Goal: Check status: Check status

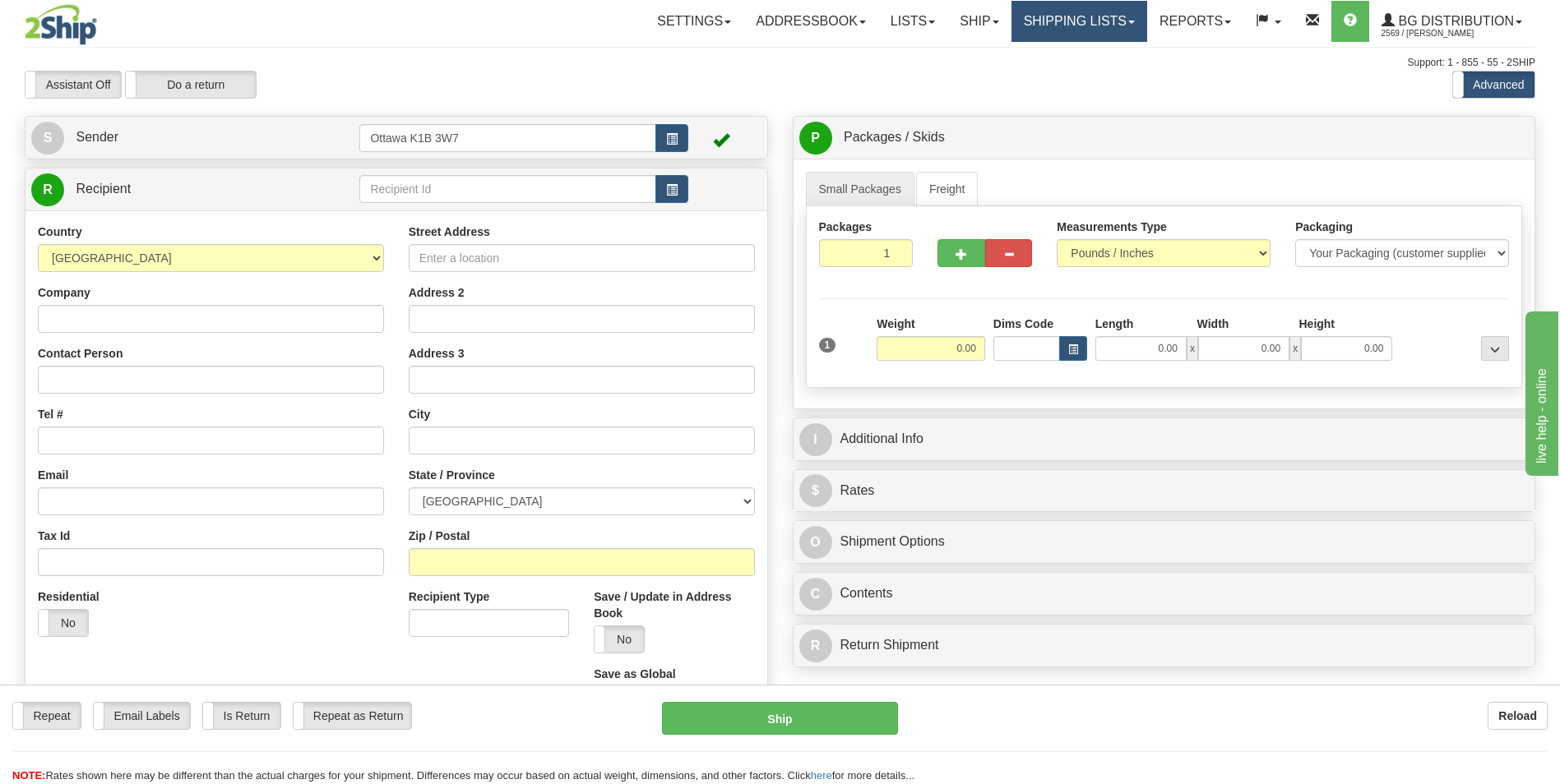
click at [1084, 23] on link "Shipping lists" at bounding box center [1080, 22] width 136 height 41
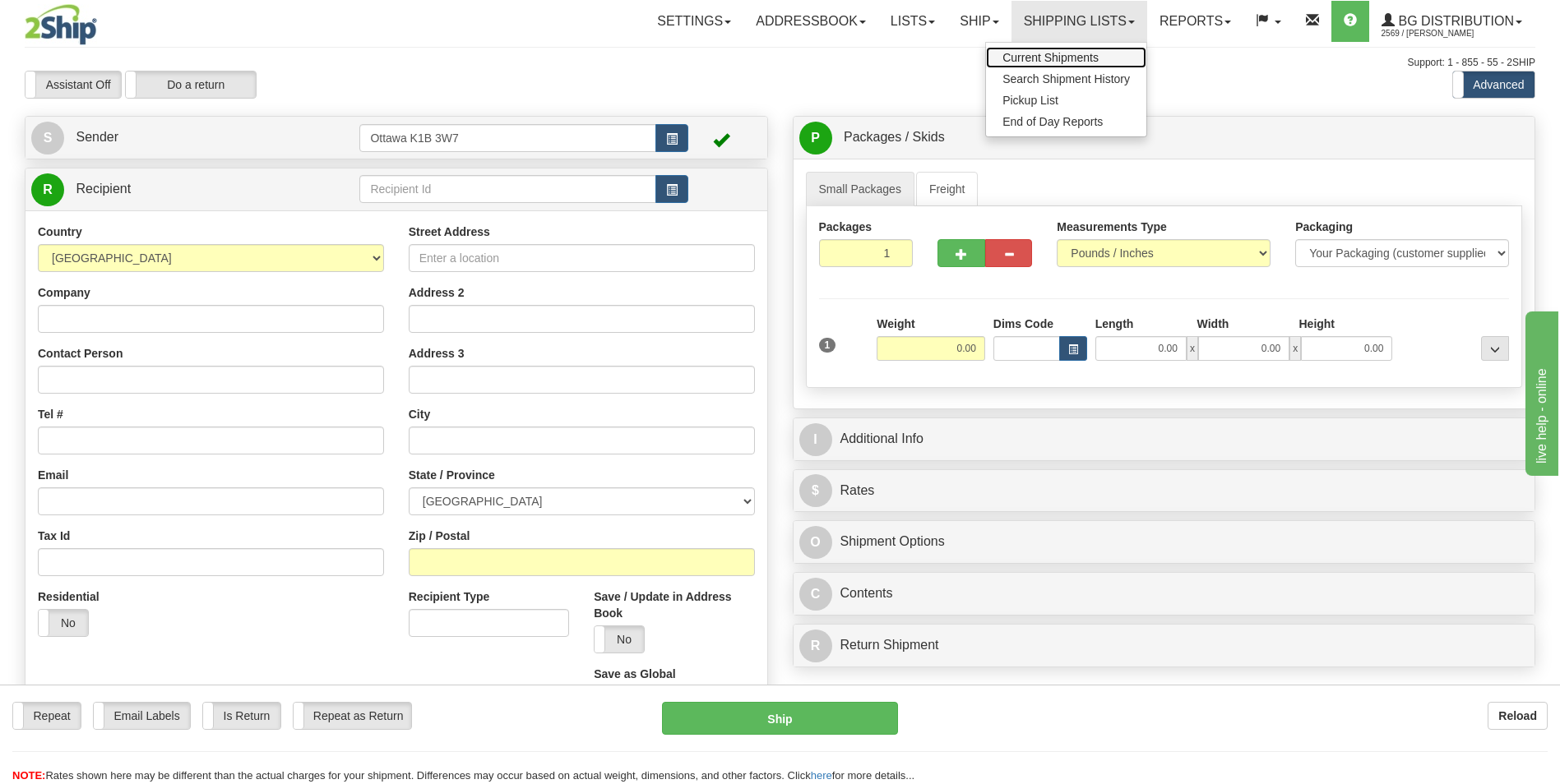
click at [1061, 57] on span "Current Shipments" at bounding box center [1051, 57] width 96 height 13
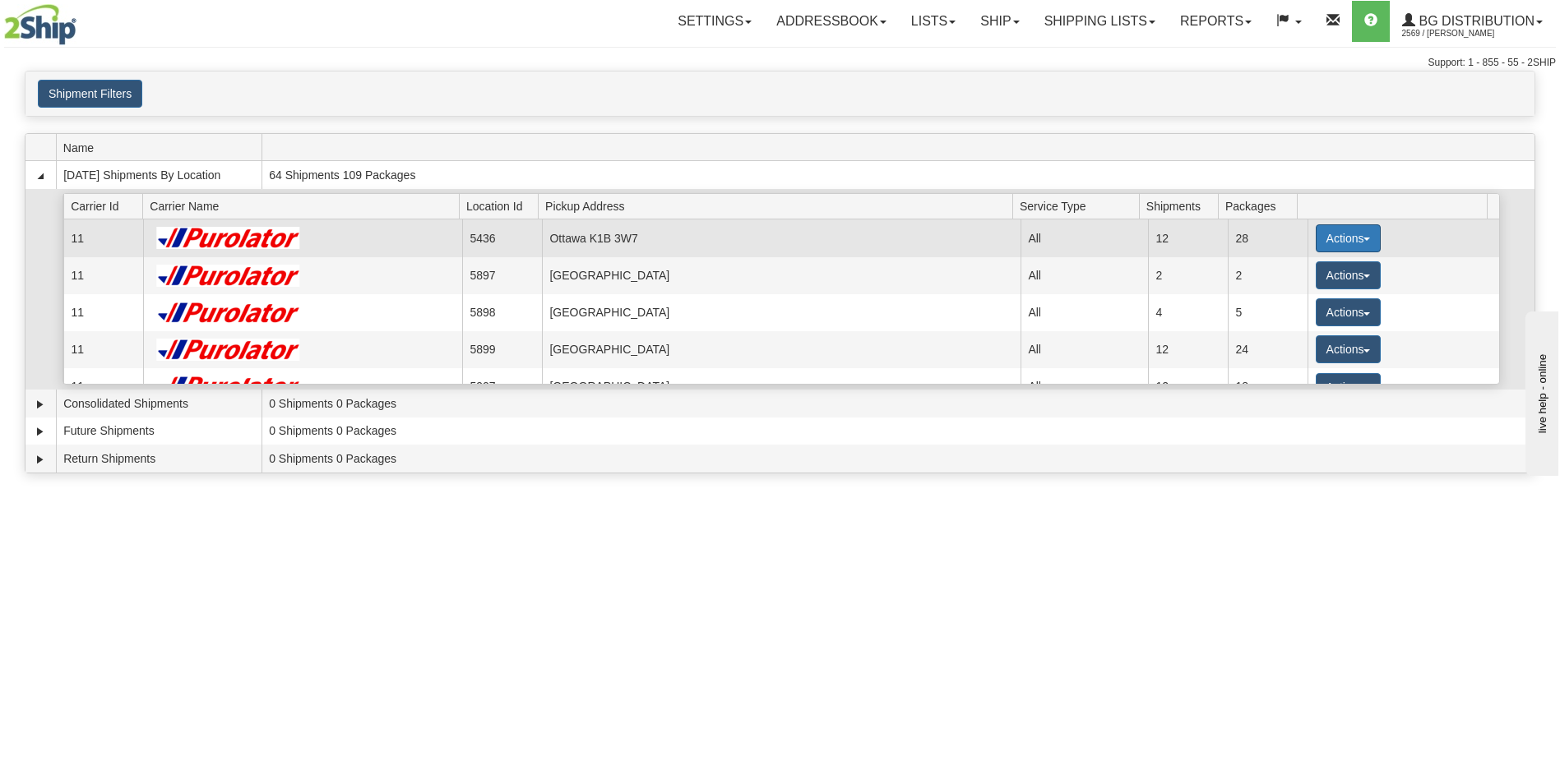
click at [1329, 242] on button "Actions" at bounding box center [1349, 238] width 66 height 28
click at [1300, 270] on span "Details" at bounding box center [1287, 269] width 44 height 11
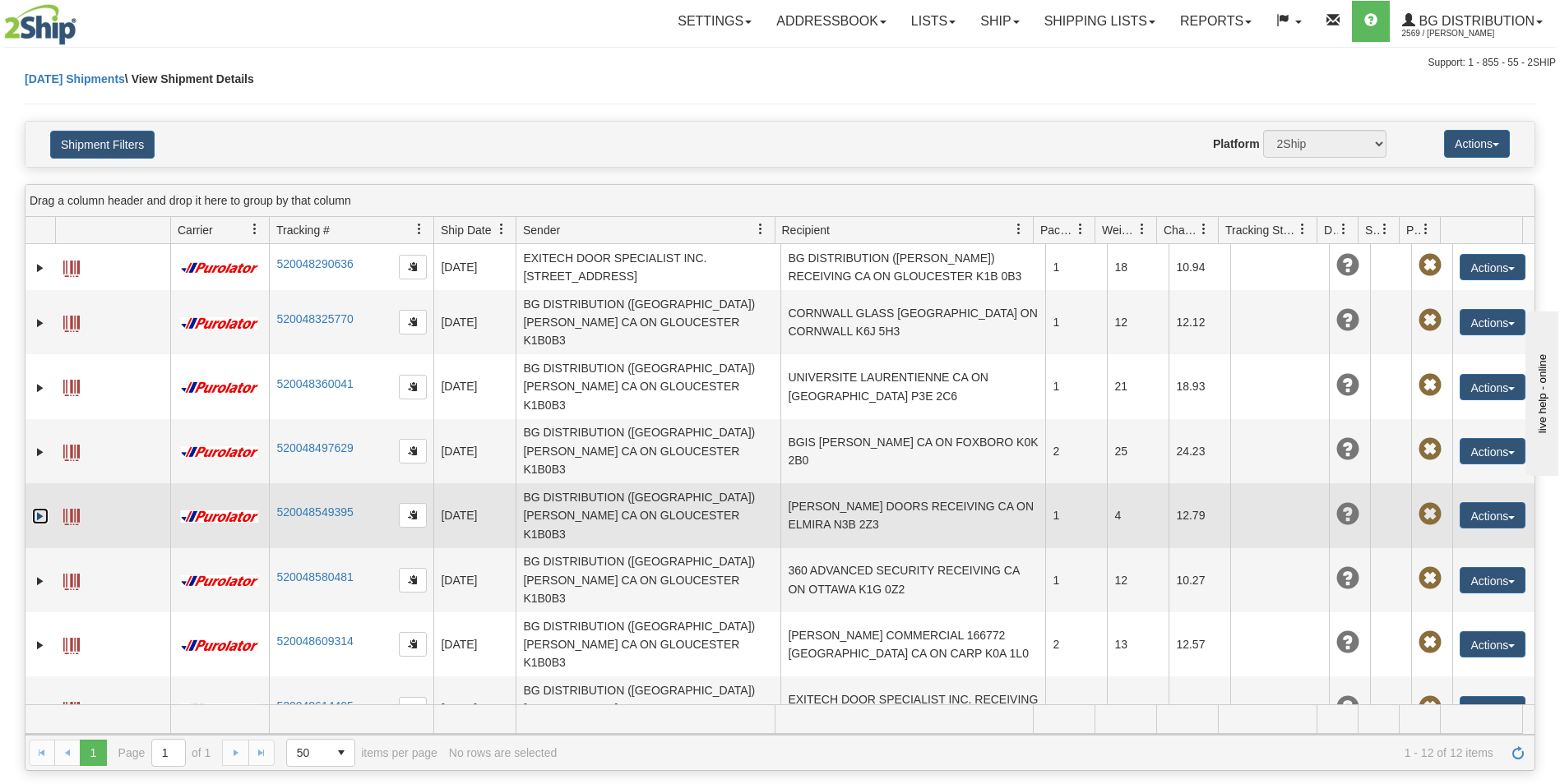
click at [42, 508] on link "Expand" at bounding box center [40, 516] width 16 height 16
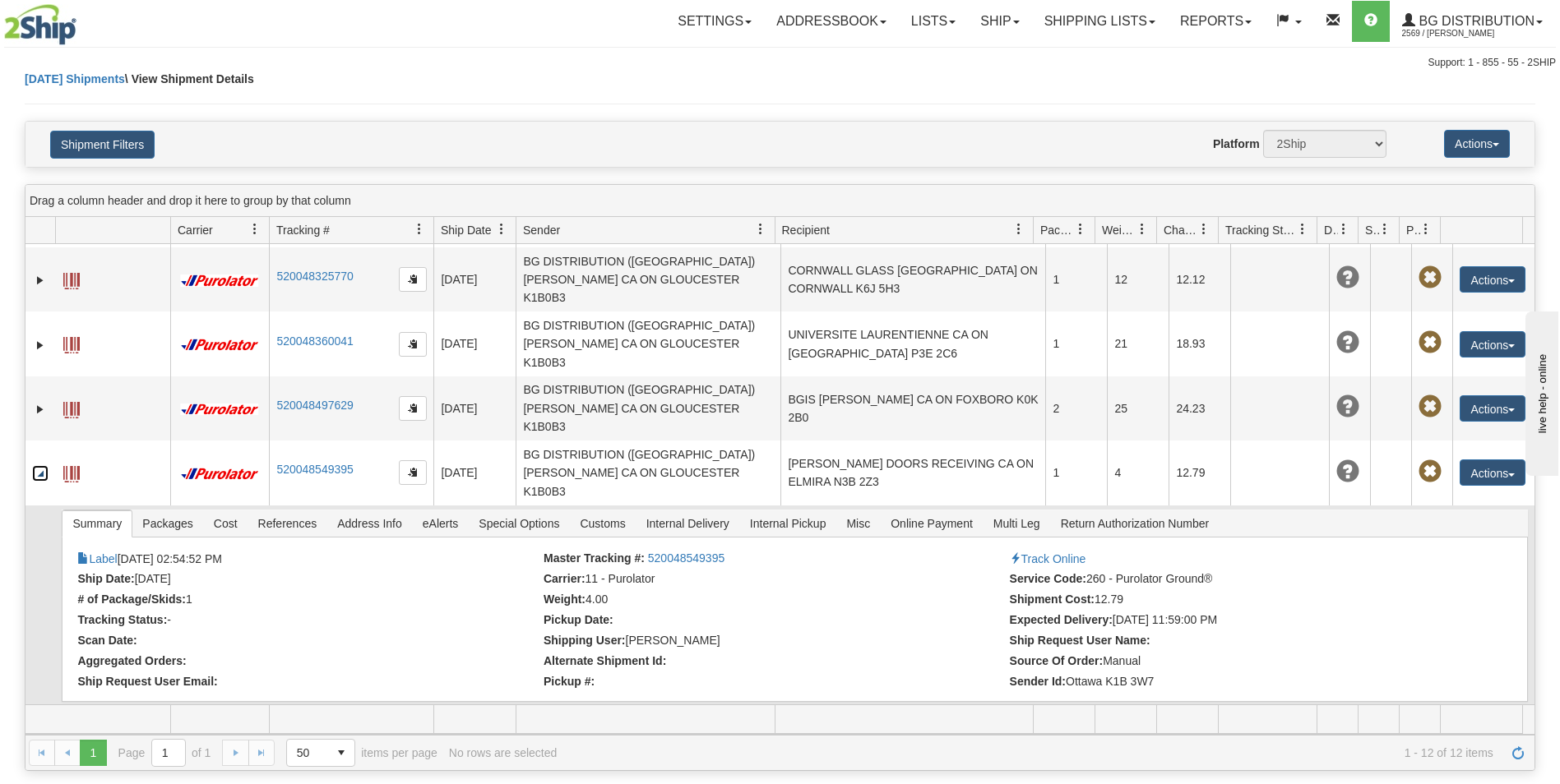
scroll to position [82, 0]
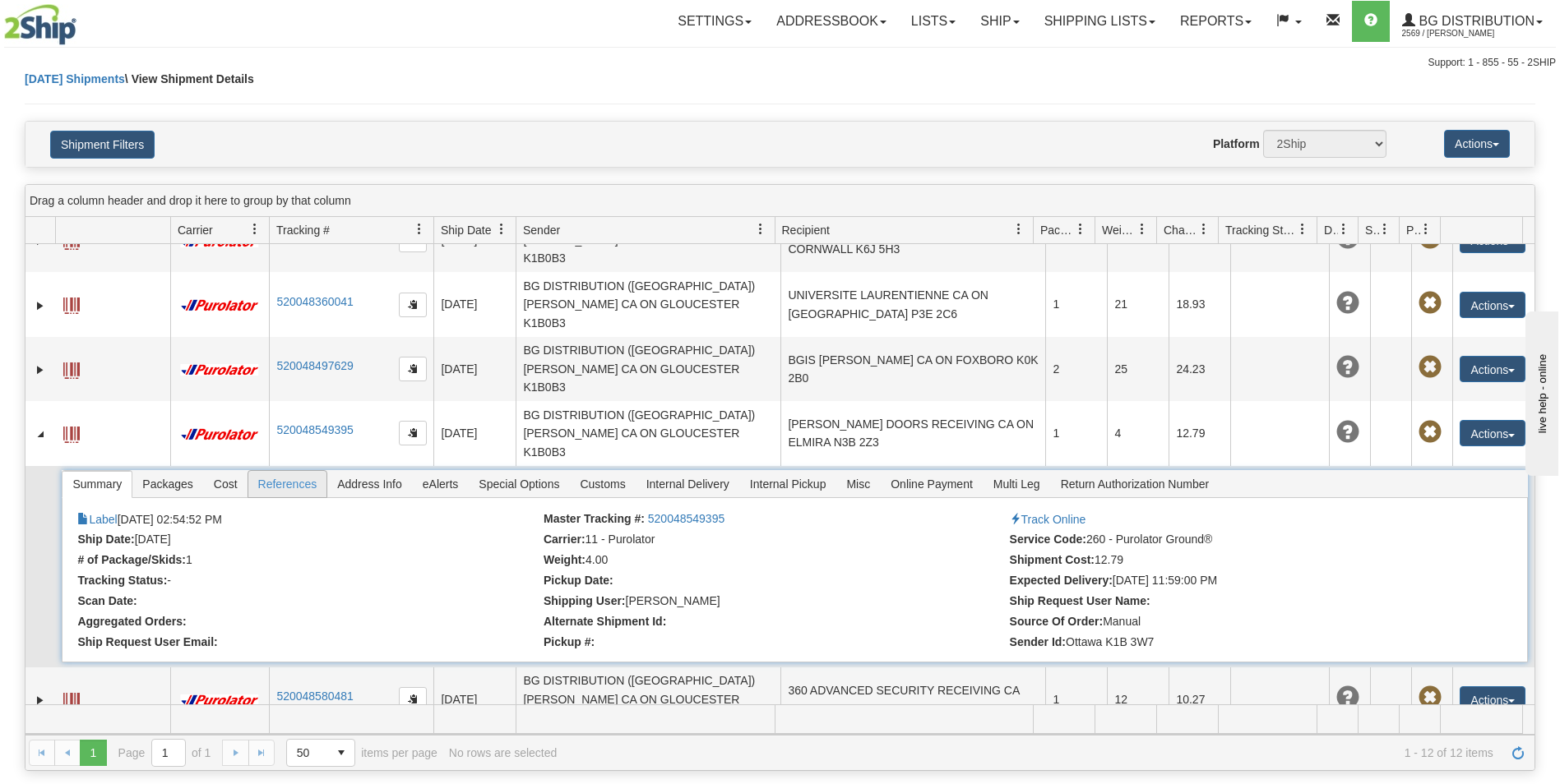
click at [296, 472] on span "References" at bounding box center [288, 485] width 79 height 26
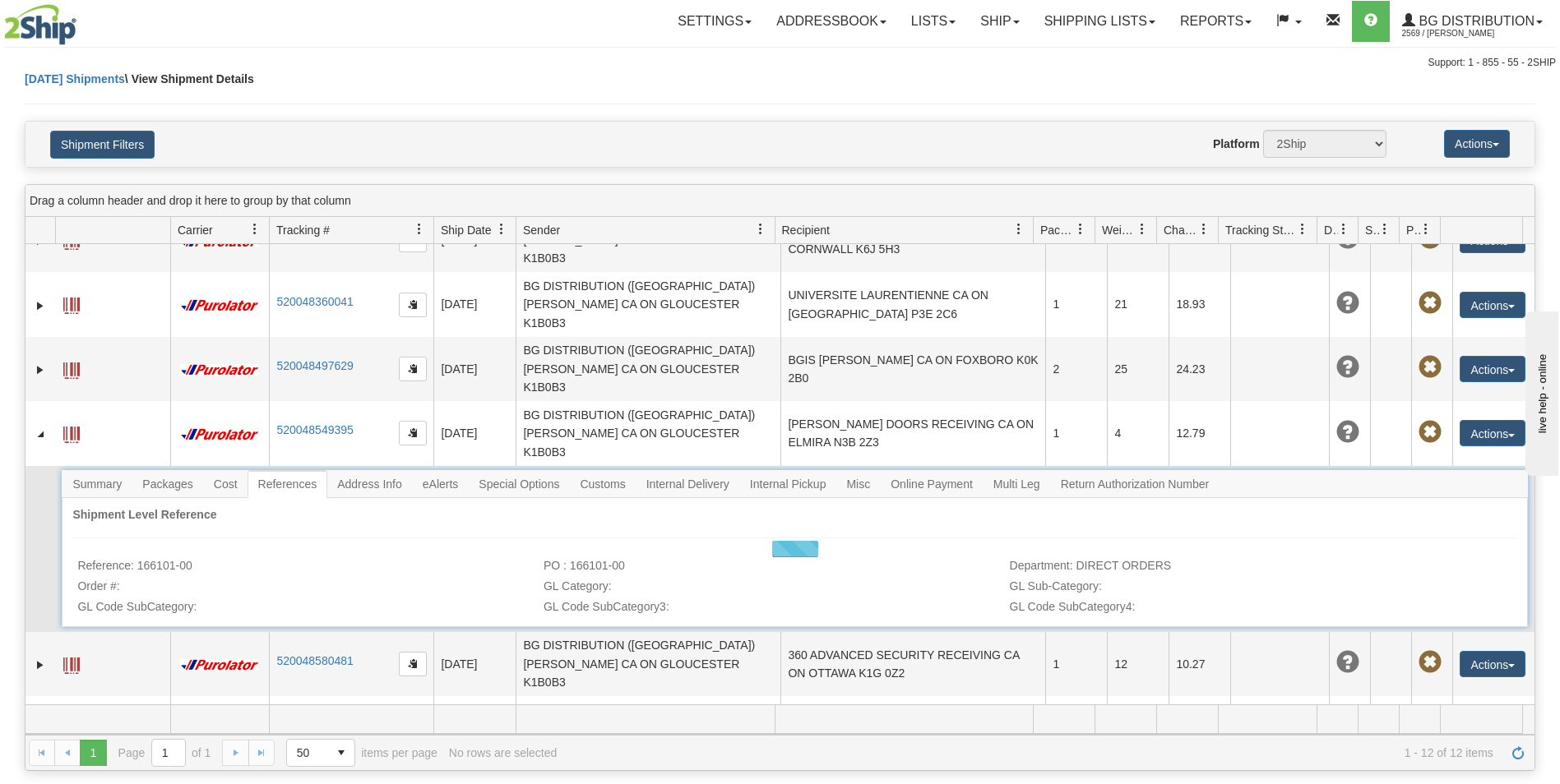
click at [296, 472] on span "References" at bounding box center [288, 485] width 79 height 26
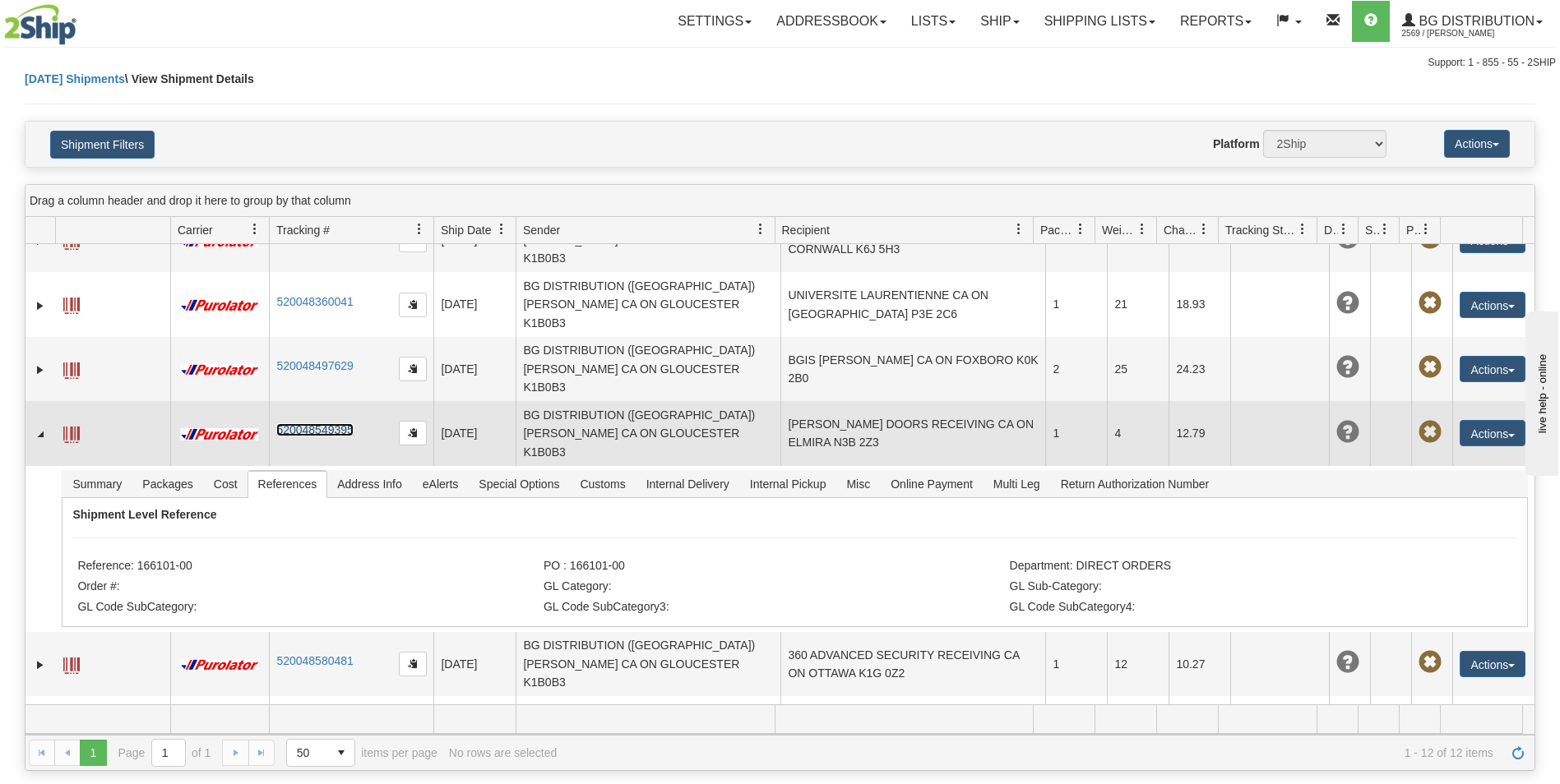
click at [321, 424] on link "520048549395" at bounding box center [314, 430] width 76 height 13
